Goal: Use online tool/utility: Utilize a website feature to perform a specific function

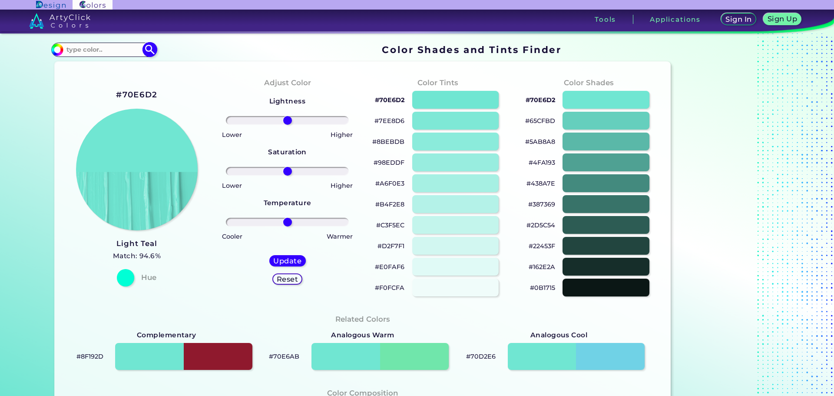
click at [82, 48] on input at bounding box center [103, 50] width 81 height 12
type input "#00006f"
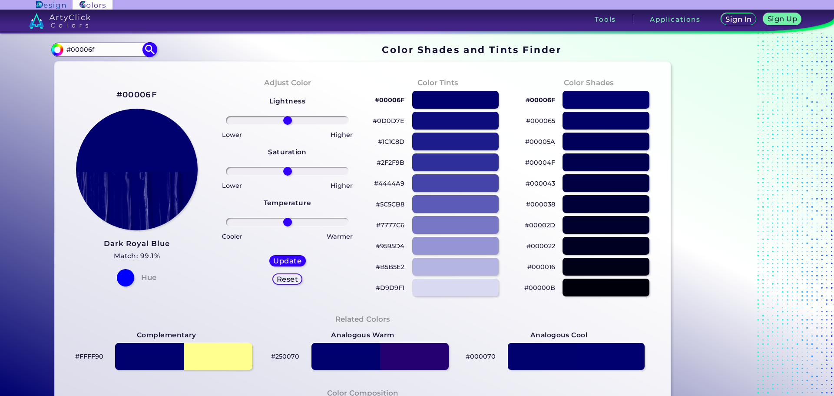
drag, startPoint x: 112, startPoint y: 48, endPoint x: 70, endPoint y: 45, distance: 41.8
click at [70, 45] on input "#00006f" at bounding box center [103, 50] width 81 height 12
type input "#690000"
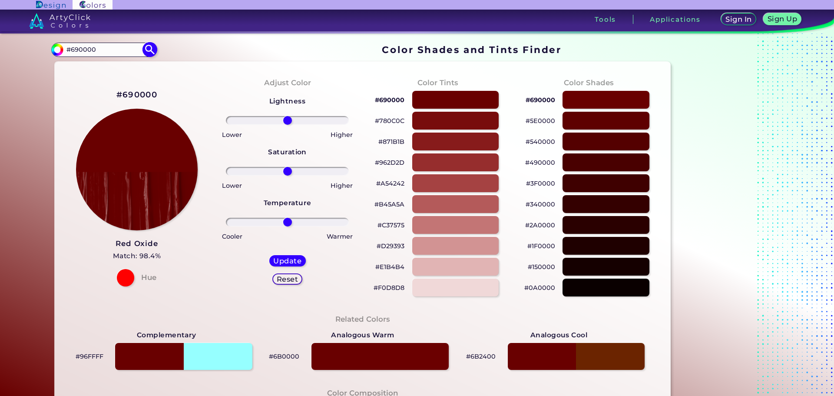
drag, startPoint x: 102, startPoint y: 48, endPoint x: 70, endPoint y: 47, distance: 32.6
click at [70, 47] on input "#690000" at bounding box center [103, 50] width 81 height 12
type input "#966a09"
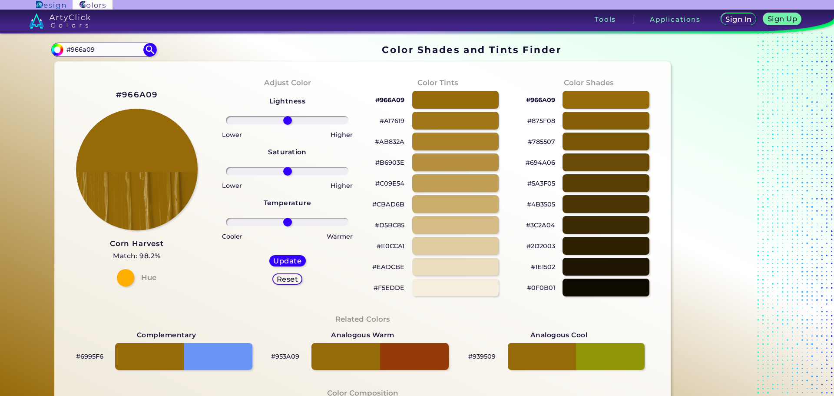
click at [533, 182] on p "#5A3F05" at bounding box center [541, 183] width 28 height 10
drag, startPoint x: 110, startPoint y: 0, endPoint x: 735, endPoint y: 365, distance: 723.3
click at [735, 365] on div at bounding box center [728, 353] width 109 height 625
click at [601, 164] on div at bounding box center [605, 162] width 87 height 18
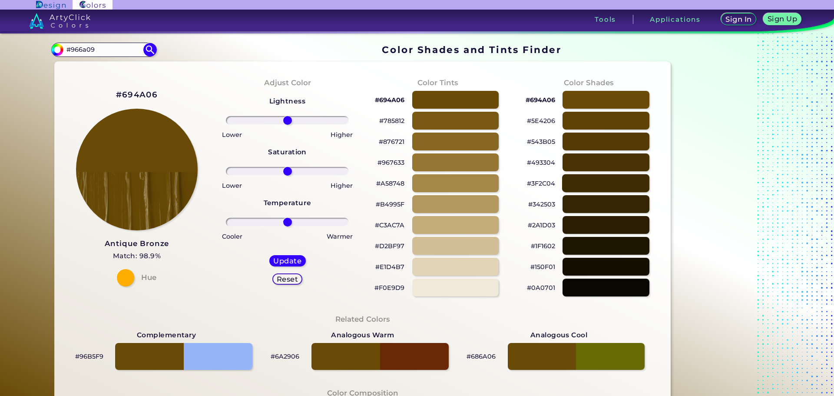
click at [601, 179] on div at bounding box center [605, 183] width 87 height 18
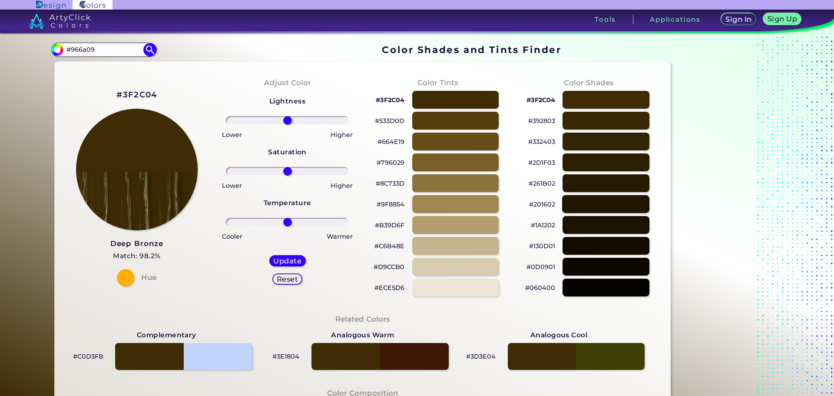
click at [604, 203] on div at bounding box center [605, 204] width 87 height 18
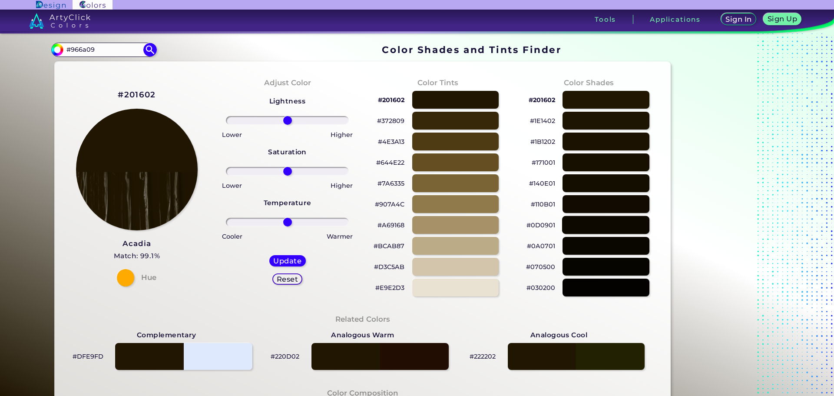
click at [609, 220] on div at bounding box center [605, 225] width 87 height 18
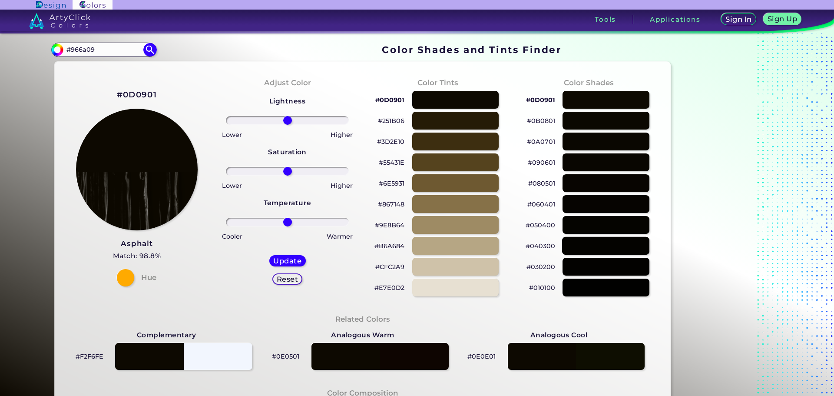
click at [613, 248] on div at bounding box center [605, 246] width 87 height 18
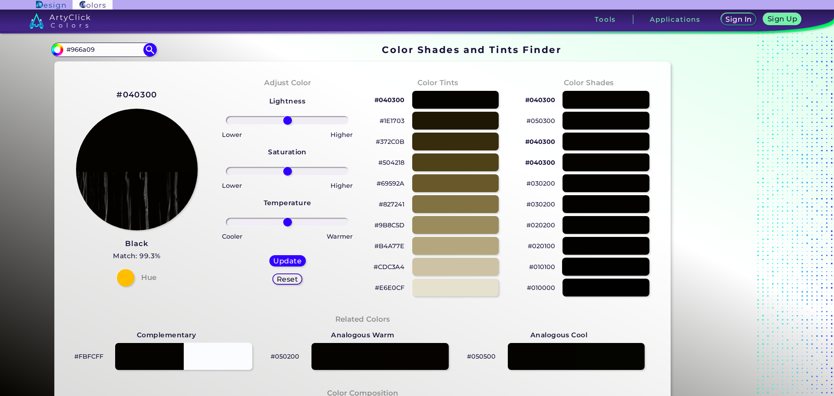
click at [617, 262] on div at bounding box center [605, 266] width 87 height 18
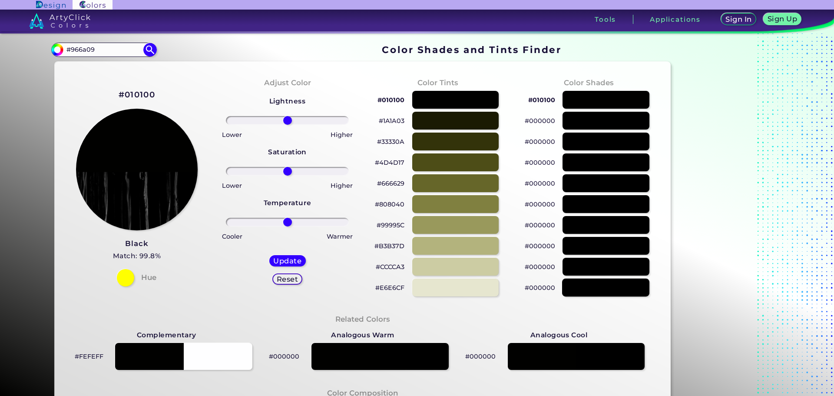
click at [618, 286] on div at bounding box center [605, 287] width 87 height 18
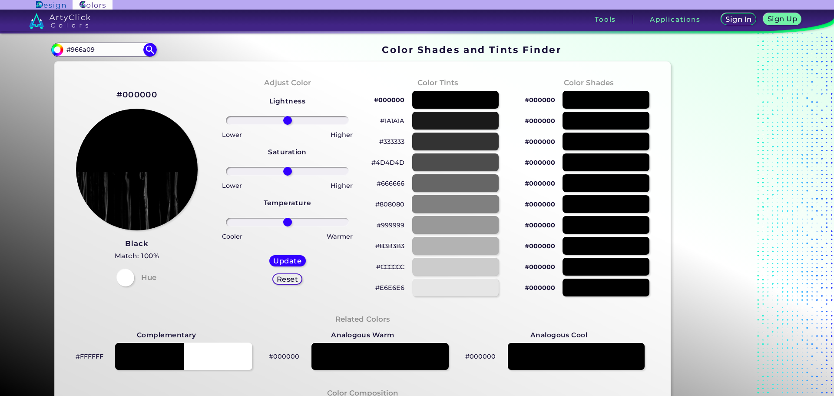
click at [445, 202] on div at bounding box center [455, 204] width 87 height 18
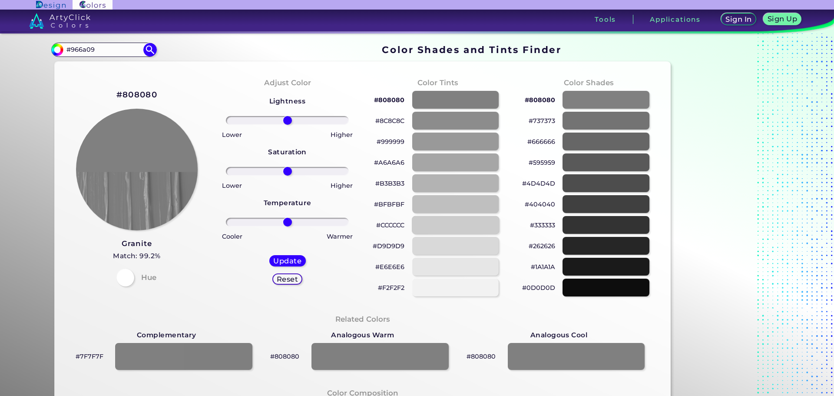
click at [455, 224] on div at bounding box center [455, 225] width 87 height 18
type input "#cccccc"
